Goal: Task Accomplishment & Management: Manage account settings

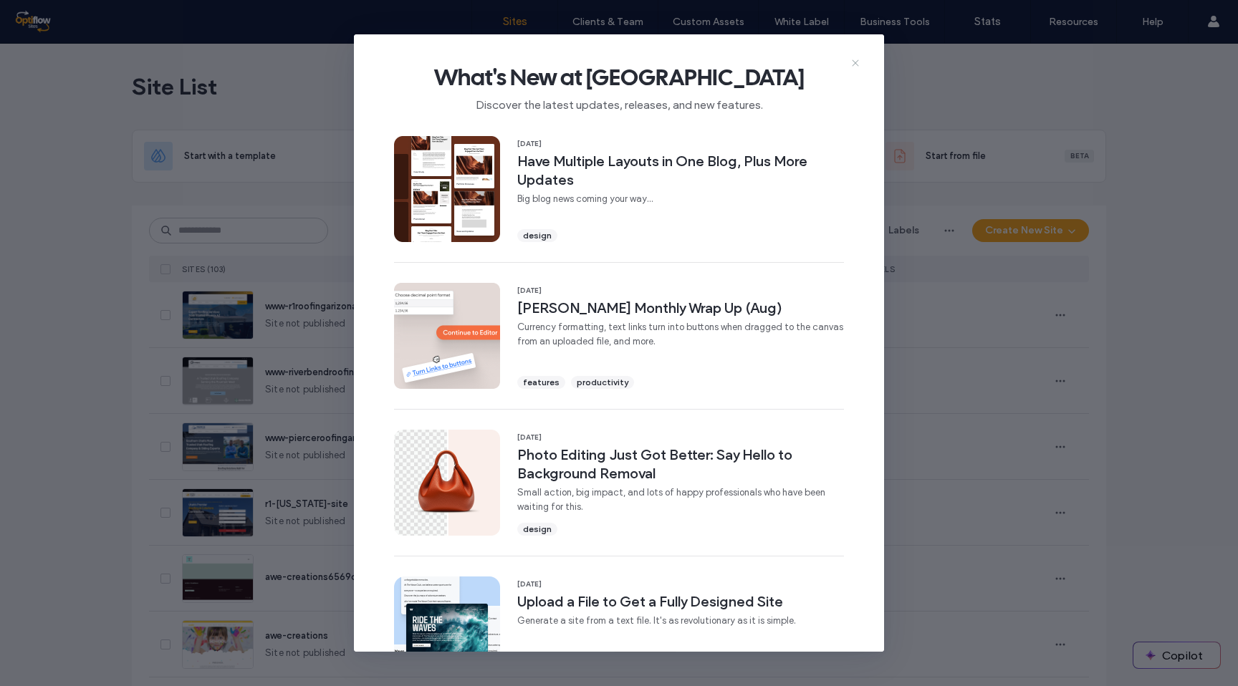
click at [853, 65] on use at bounding box center [855, 62] width 6 height 6
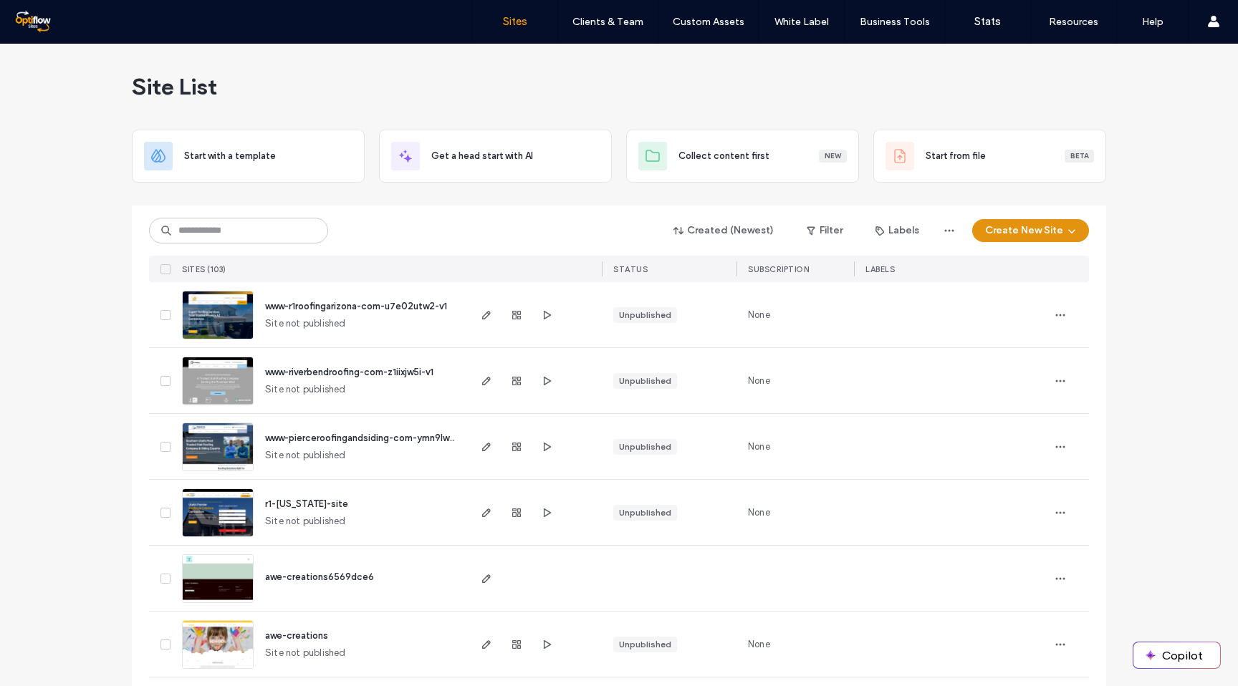
click at [1071, 231] on icon "button" at bounding box center [1071, 230] width 11 height 11
click at [756, 231] on button "Created (Newest)" at bounding box center [723, 230] width 125 height 23
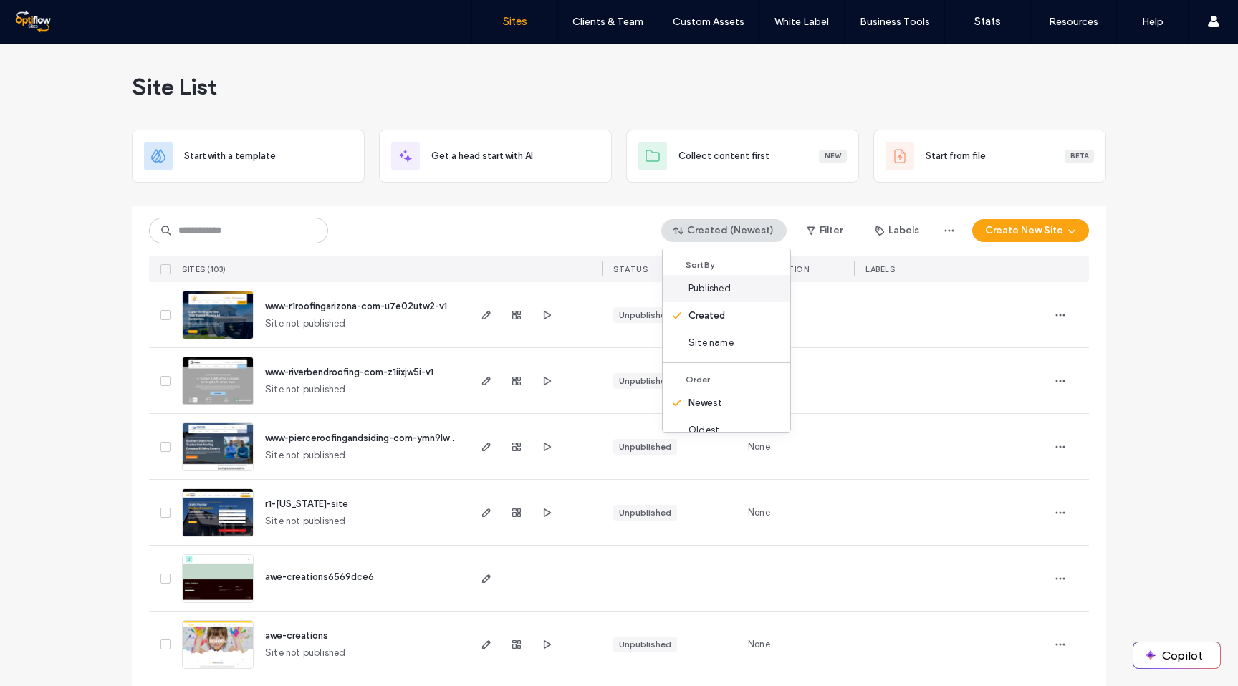
click at [700, 291] on span "Published" at bounding box center [710, 289] width 42 height 14
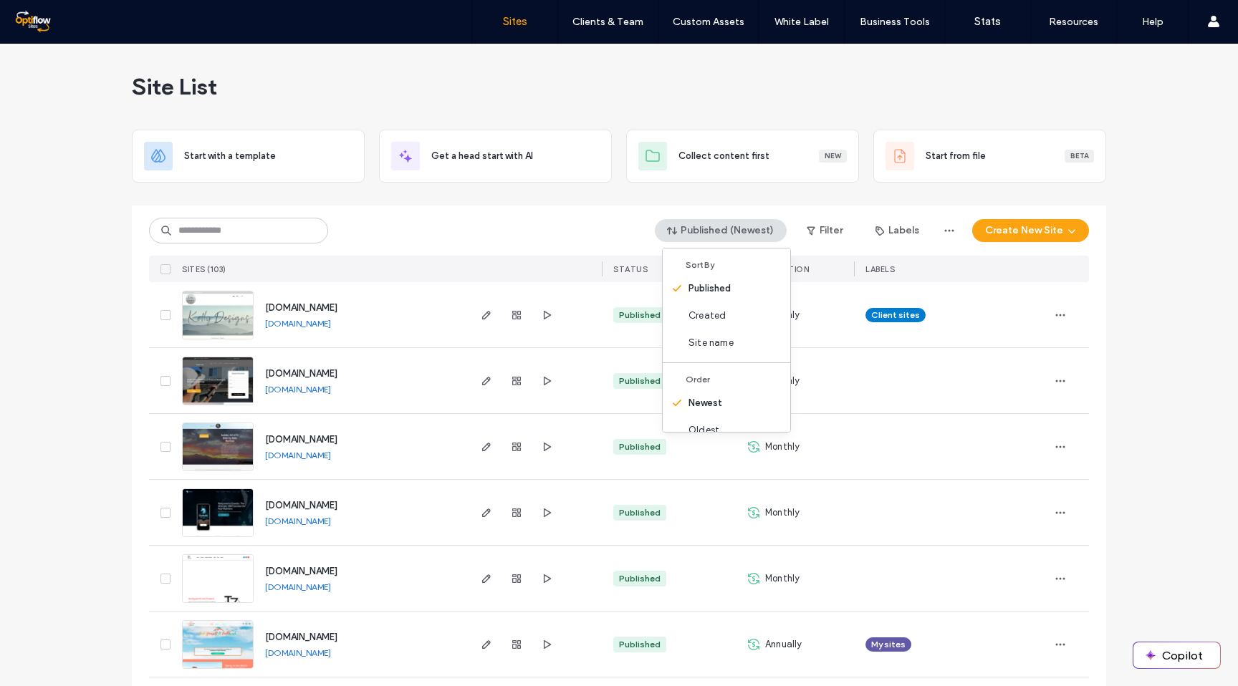
click at [517, 262] on div at bounding box center [533, 269] width 135 height 27
click at [323, 304] on span "www.akellydesigns.com" at bounding box center [301, 307] width 72 height 11
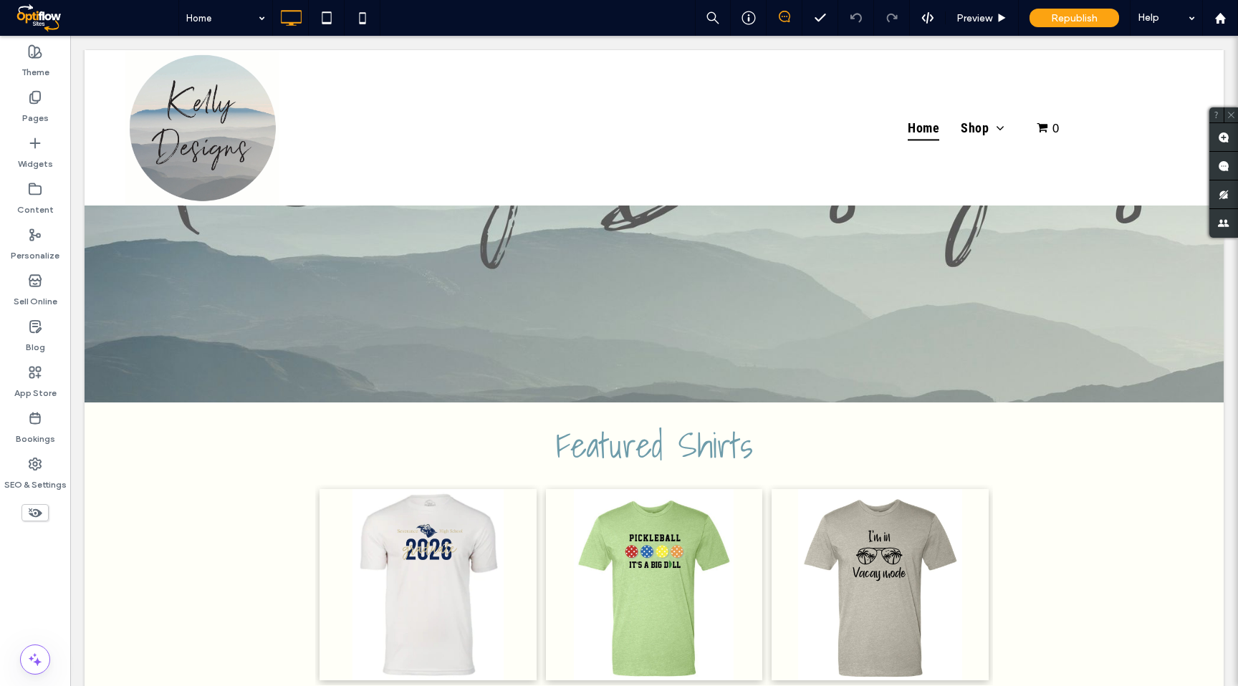
scroll to position [295, 0]
click at [38, 285] on icon at bounding box center [35, 281] width 14 height 14
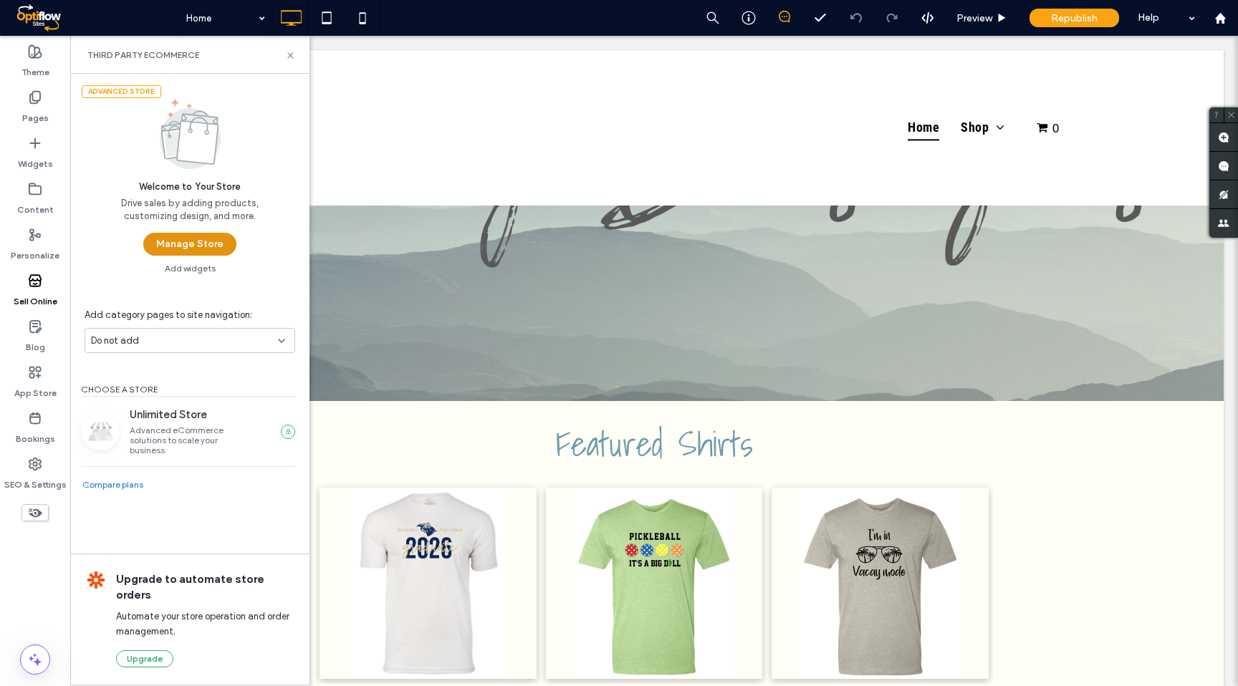
click at [200, 238] on button "Manage Store" at bounding box center [189, 244] width 93 height 23
